Goal: Check status

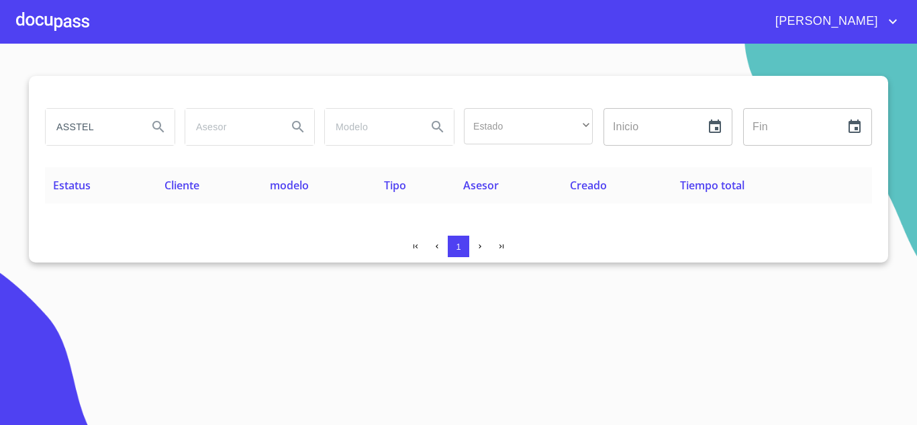
click at [101, 133] on input "ASSTEL" at bounding box center [91, 127] width 91 height 36
type input "[PERSON_NAME]"
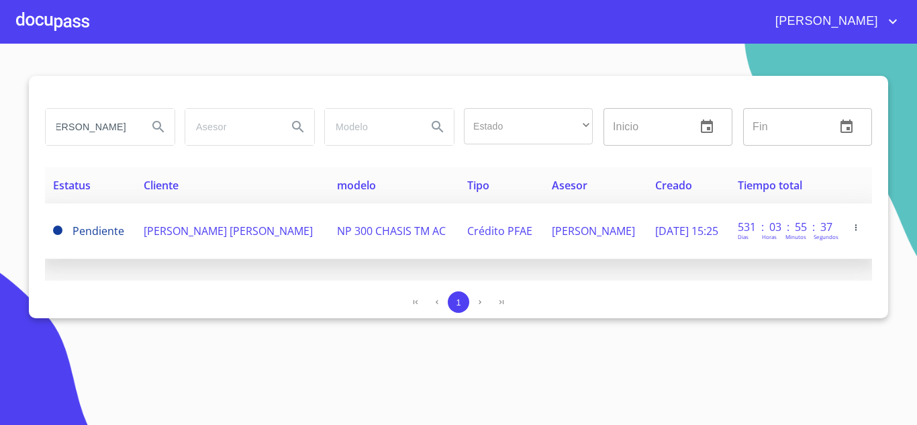
click at [195, 223] on span "[PERSON_NAME] [PERSON_NAME]" at bounding box center [228, 230] width 169 height 15
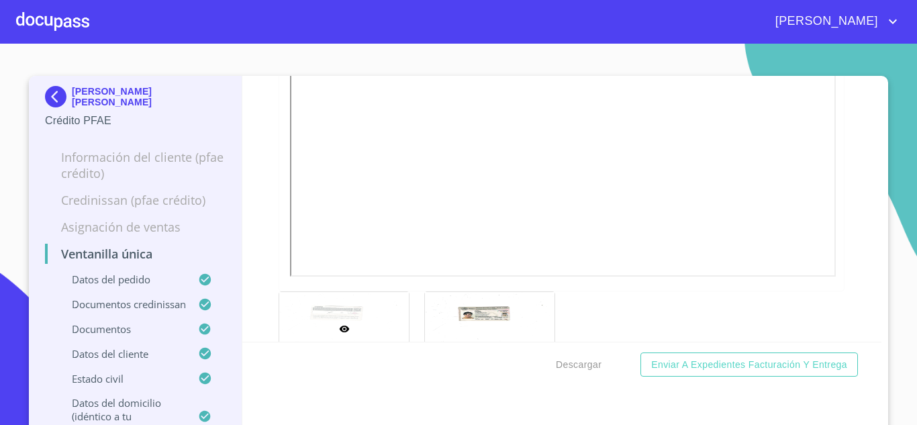
click at [54, 99] on img at bounding box center [58, 96] width 27 height 21
